Goal: Register for event/course

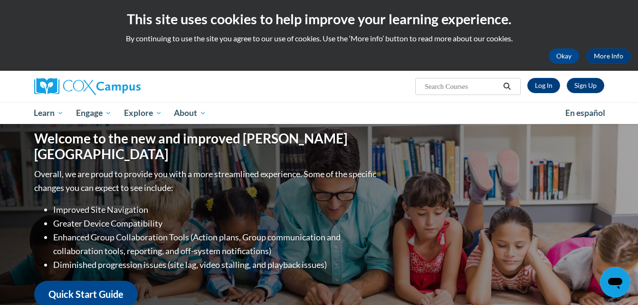
click at [507, 87] on icon "Search" at bounding box center [506, 86] width 9 height 7
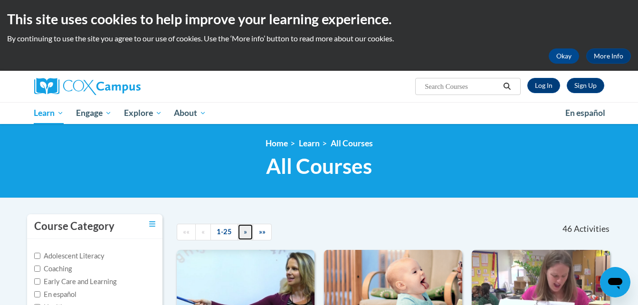
click at [244, 231] on span "»" at bounding box center [245, 231] width 3 height 8
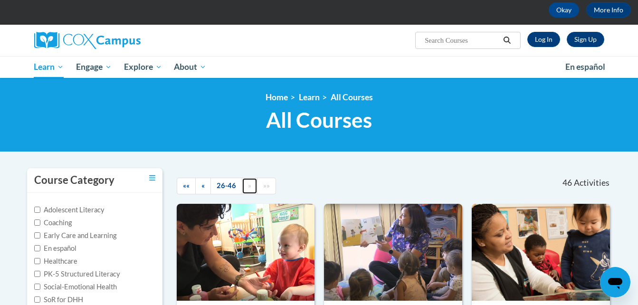
scroll to position [43, 0]
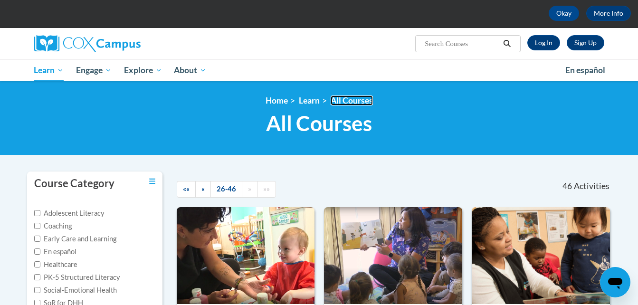
click at [349, 99] on link "All Courses" at bounding box center [351, 100] width 42 height 10
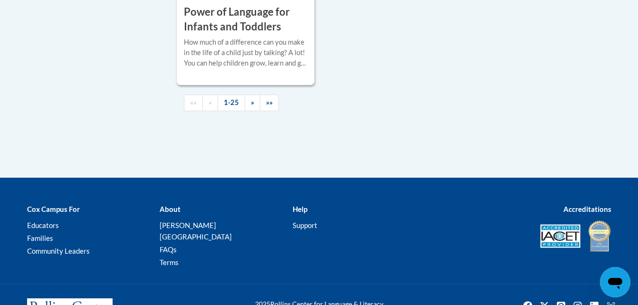
scroll to position [2418, 0]
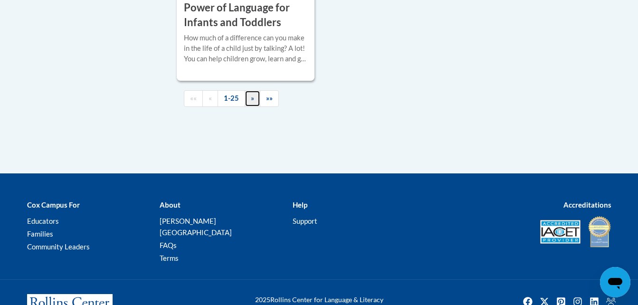
click at [252, 102] on span "»" at bounding box center [252, 98] width 3 height 8
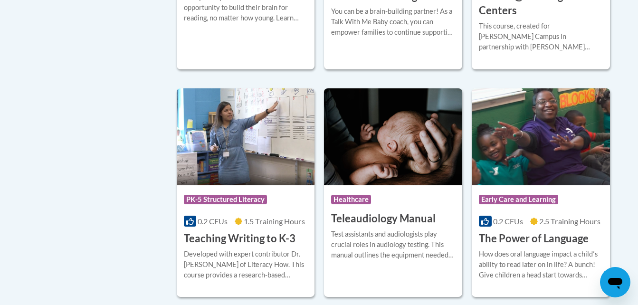
scroll to position [1400, 0]
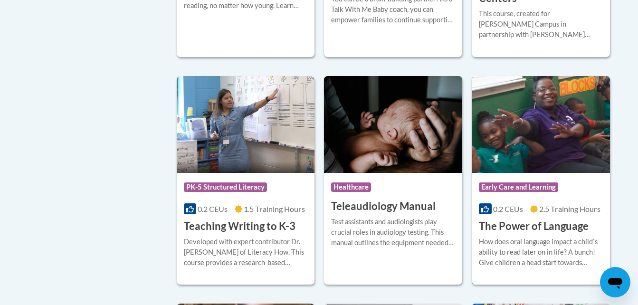
click at [505, 219] on h3 "The Power of Language" at bounding box center [534, 226] width 110 height 15
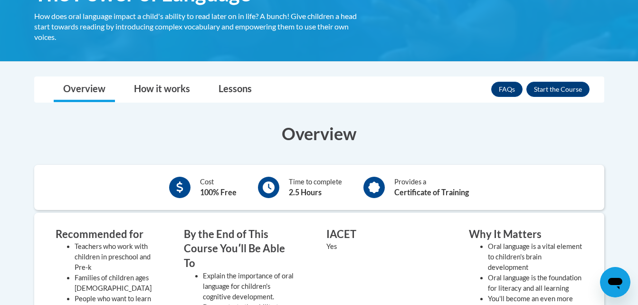
scroll to position [190, 0]
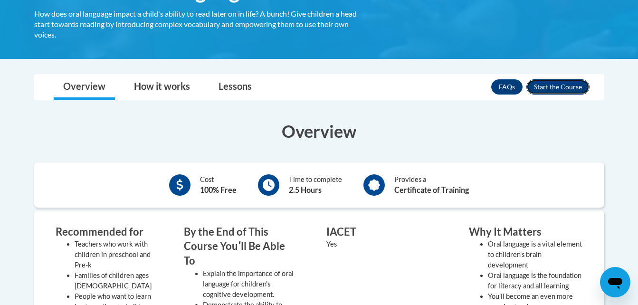
click at [564, 90] on button "Enroll" at bounding box center [557, 86] width 63 height 15
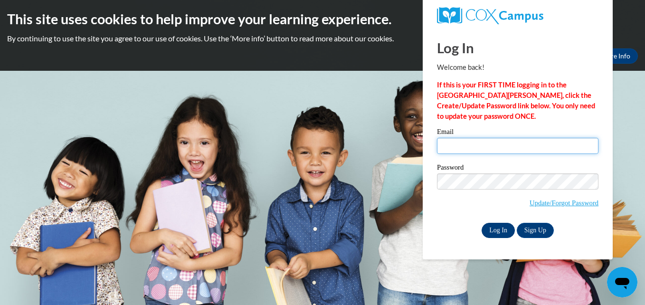
type input "karen.huling@ndo.org"
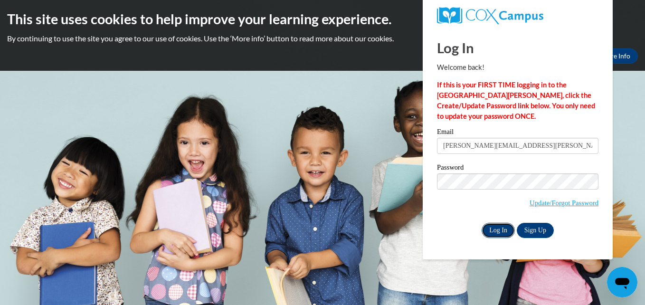
click at [504, 233] on input "Log In" at bounding box center [497, 230] width 33 height 15
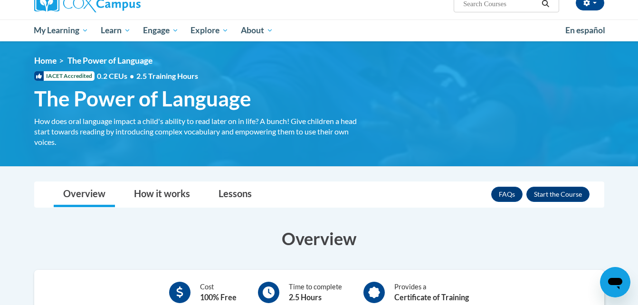
scroll to position [72, 0]
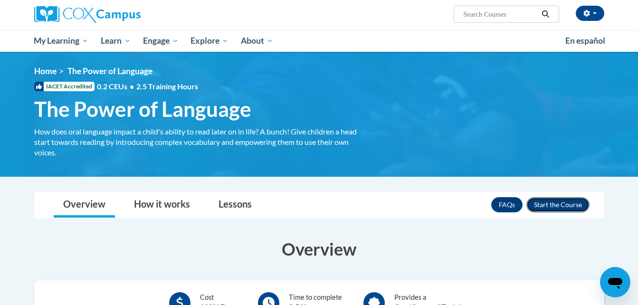
click at [555, 204] on button "Enroll" at bounding box center [557, 204] width 63 height 15
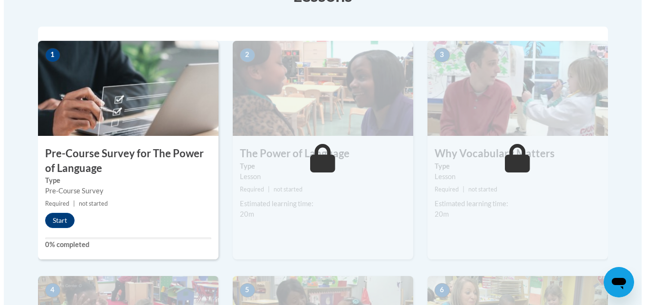
scroll to position [285, 0]
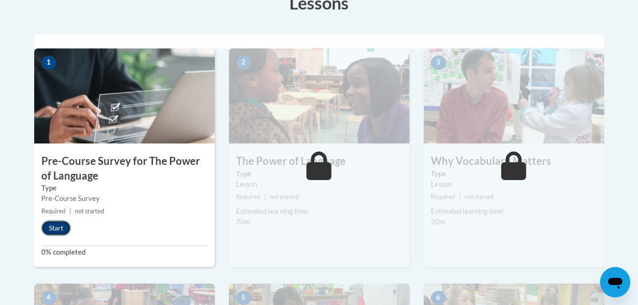
click at [52, 227] on button "Start" at bounding box center [55, 227] width 29 height 15
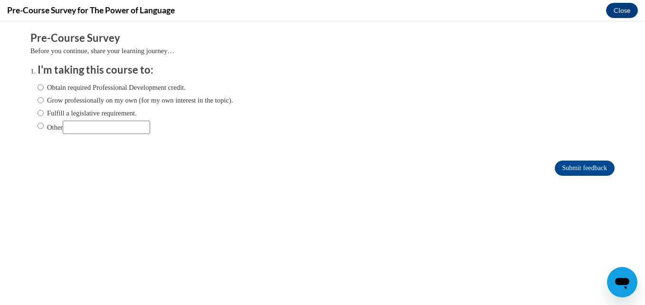
scroll to position [0, 0]
click at [38, 86] on input "Obtain required Professional Development credit." at bounding box center [41, 87] width 6 height 10
radio input "true"
click at [565, 170] on input "Submit feedback" at bounding box center [584, 167] width 60 height 15
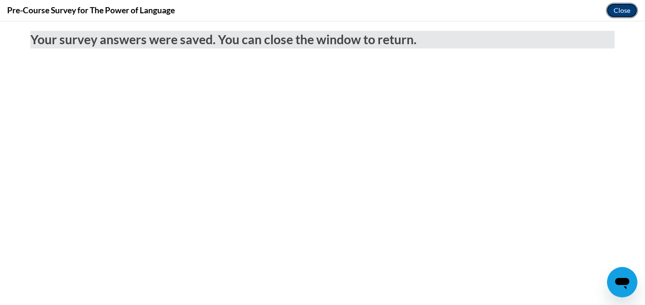
click at [615, 11] on button "Close" at bounding box center [622, 10] width 32 height 15
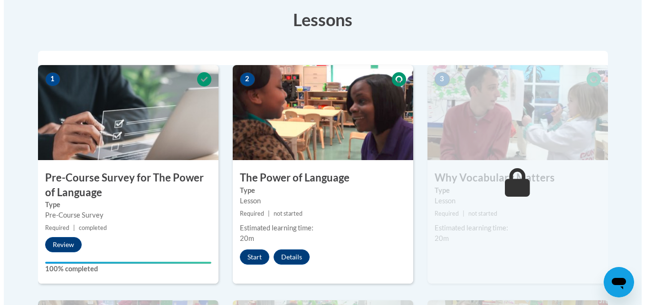
scroll to position [285, 0]
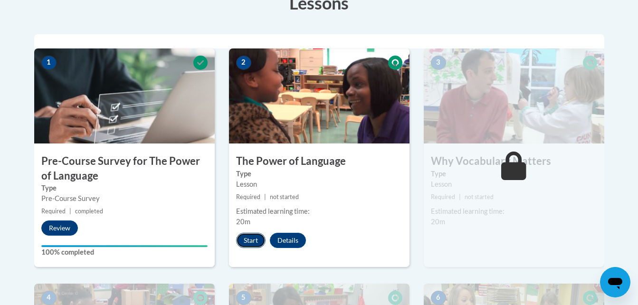
click at [253, 243] on button "Start" at bounding box center [250, 240] width 29 height 15
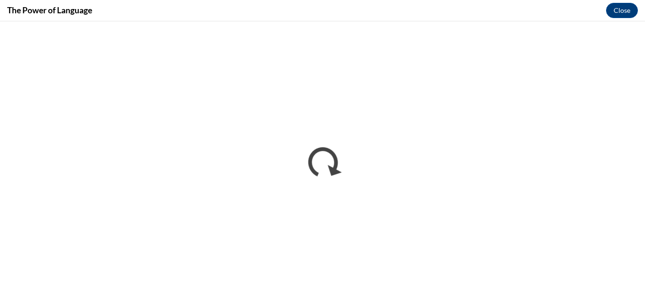
scroll to position [0, 0]
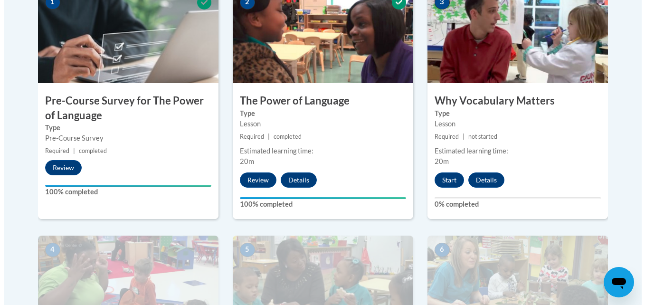
scroll to position [359, 0]
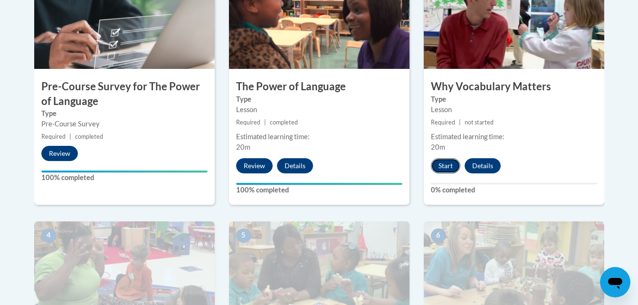
click at [452, 166] on button "Start" at bounding box center [445, 165] width 29 height 15
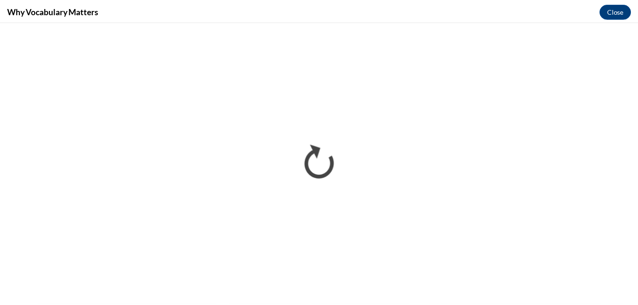
scroll to position [0, 0]
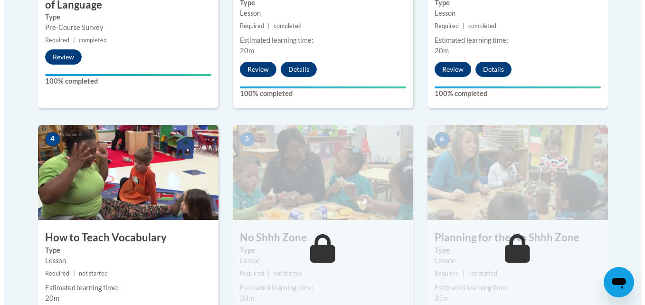
scroll to position [538, 0]
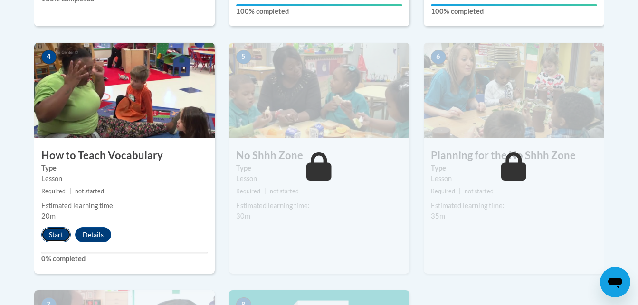
click at [50, 234] on button "Start" at bounding box center [55, 234] width 29 height 15
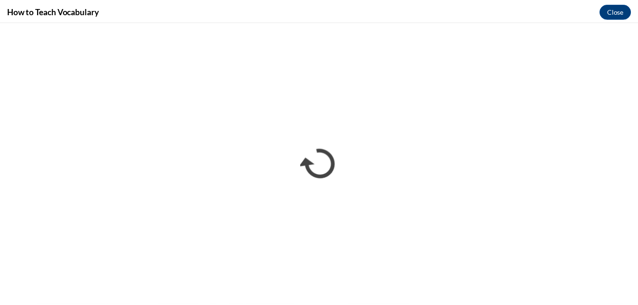
scroll to position [0, 0]
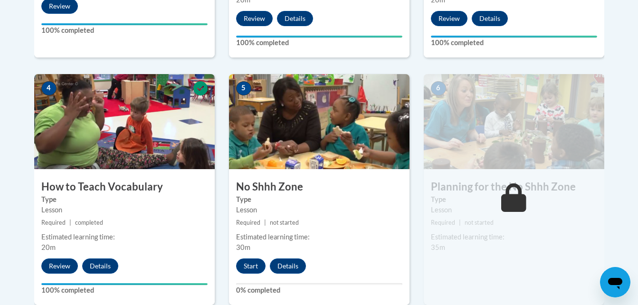
scroll to position [479, 0]
